Goal: Transaction & Acquisition: Purchase product/service

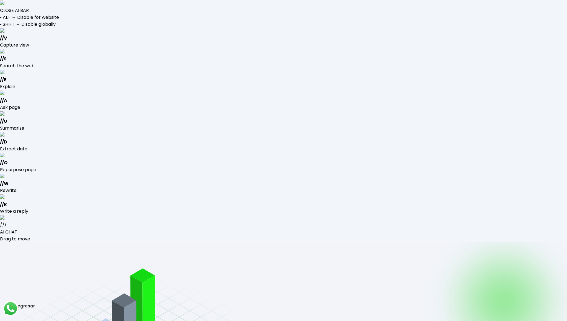
type input "[EMAIL_ADDRESS][DOMAIN_NAME]"
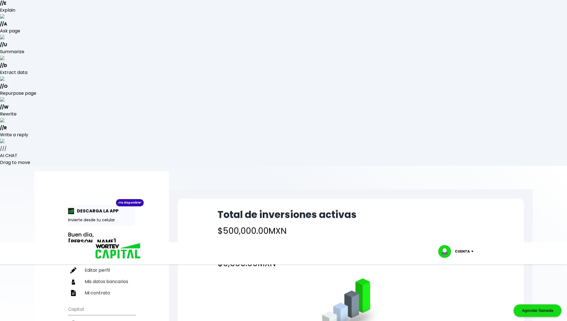
scroll to position [77, 0]
click at [106, 317] on li "Invertir" at bounding box center [101, 322] width 67 height 11
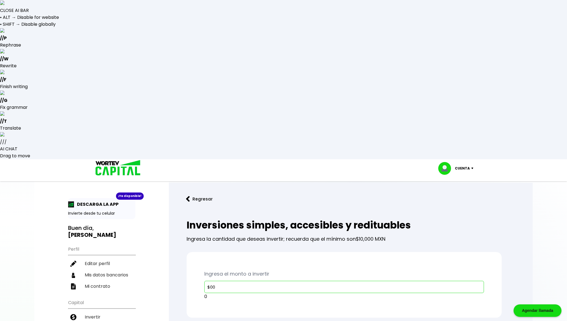
type input "$0"
type input "$300,000"
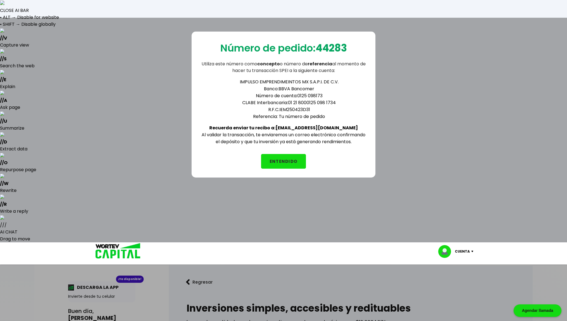
click at [299, 163] on button "ENTENDIDO" at bounding box center [283, 161] width 45 height 15
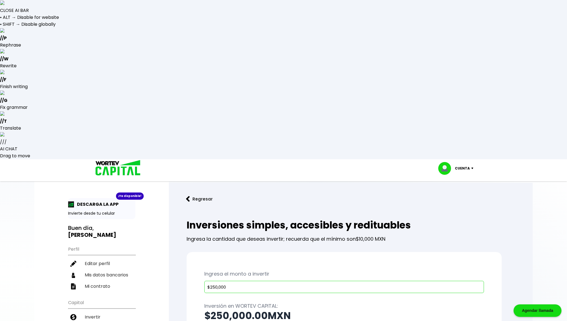
type input "$250,000"
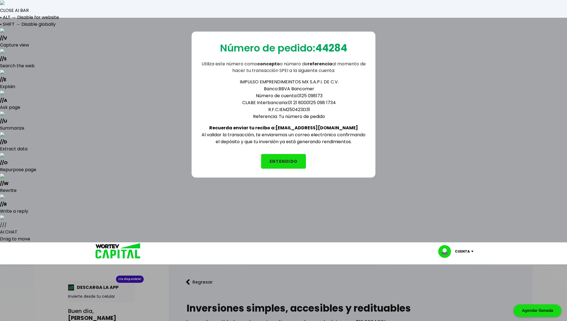
click at [280, 162] on button "ENTENDIDO" at bounding box center [283, 161] width 45 height 15
